Goal: Task Accomplishment & Management: Use online tool/utility

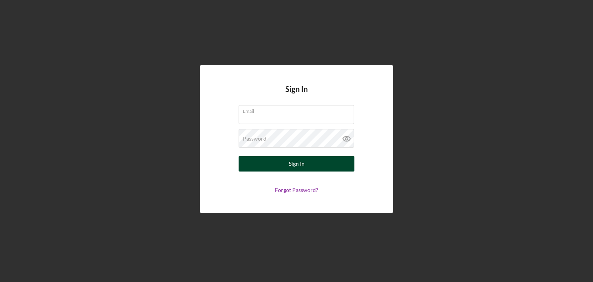
type input "[EMAIL_ADDRESS][DOMAIN_NAME]"
click at [291, 162] on div "Sign In" at bounding box center [297, 163] width 16 height 15
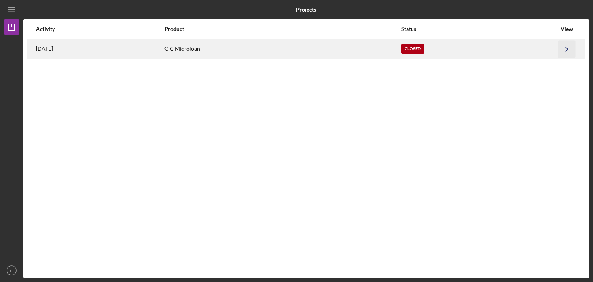
click at [565, 48] on icon "Icon/Navigate" at bounding box center [566, 48] width 17 height 17
